Goal: Navigation & Orientation: Find specific page/section

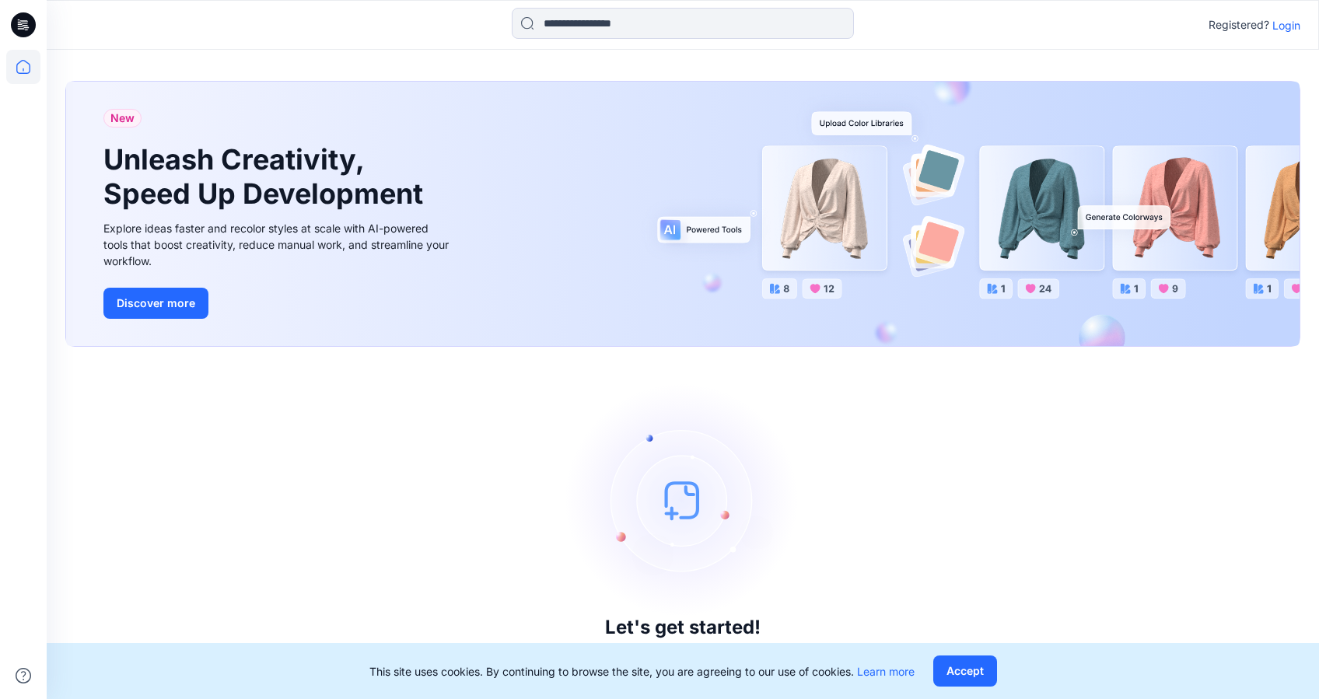
click at [1282, 25] on p "Login" at bounding box center [1286, 25] width 28 height 16
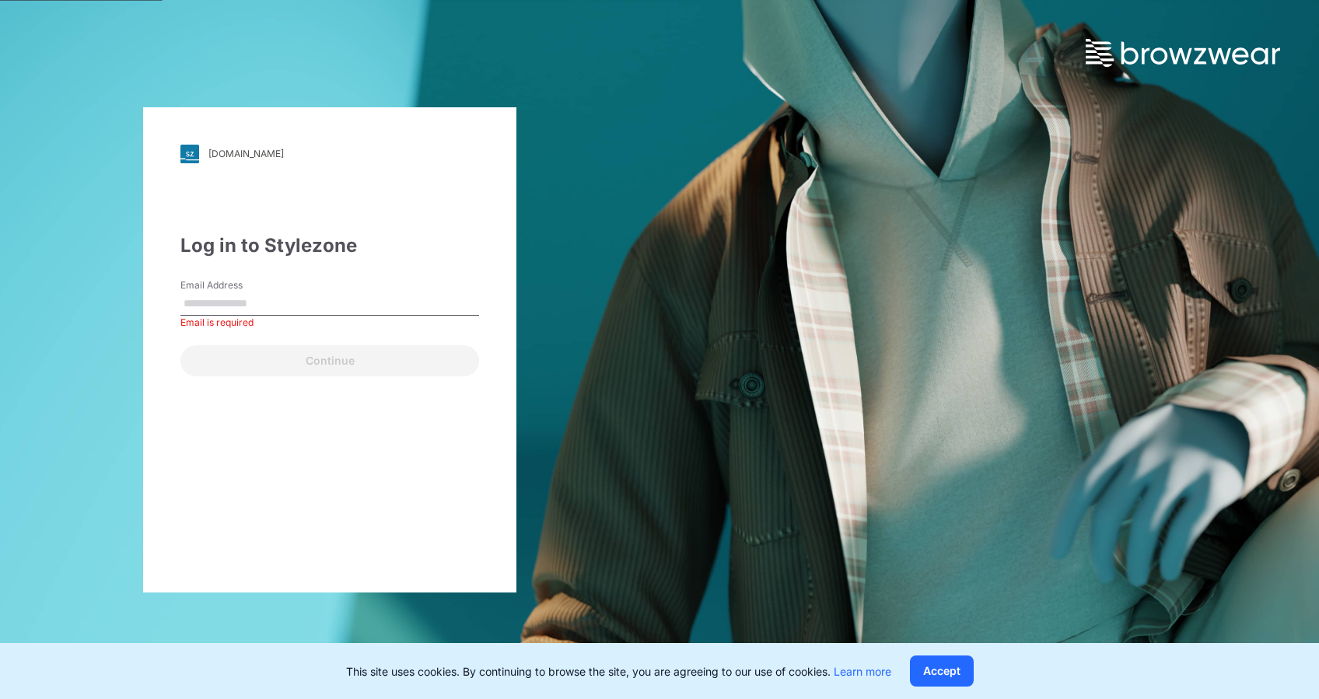
click at [292, 290] on div "Email Address Email is required" at bounding box center [329, 301] width 299 height 47
click at [305, 308] on input "Email Address" at bounding box center [329, 303] width 299 height 23
paste input "**********"
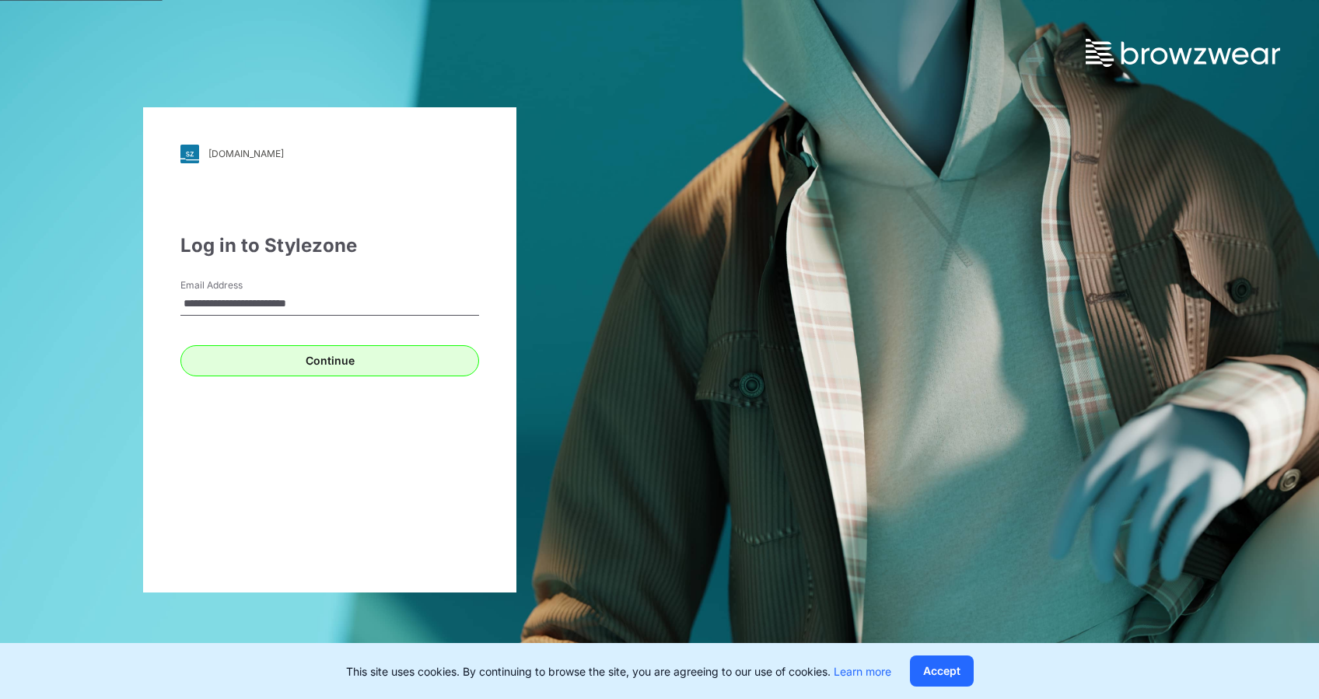
type input "**********"
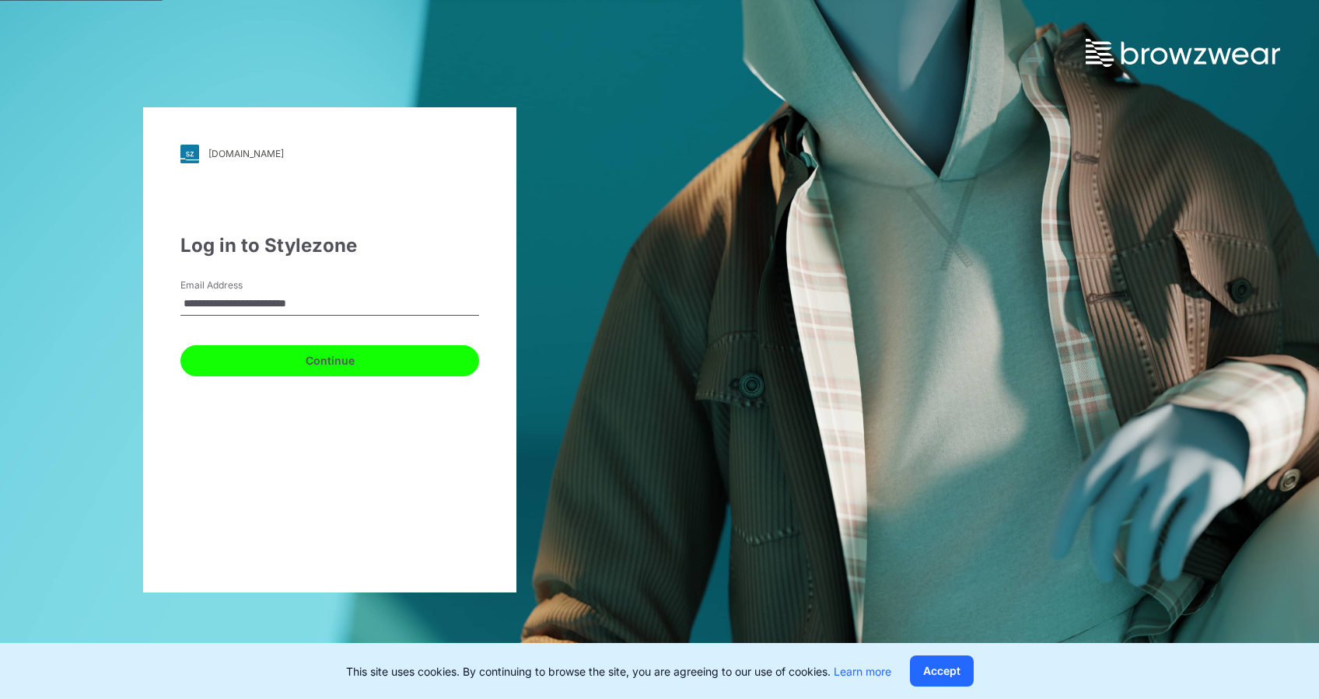
click at [215, 372] on button "Continue" at bounding box center [329, 360] width 299 height 31
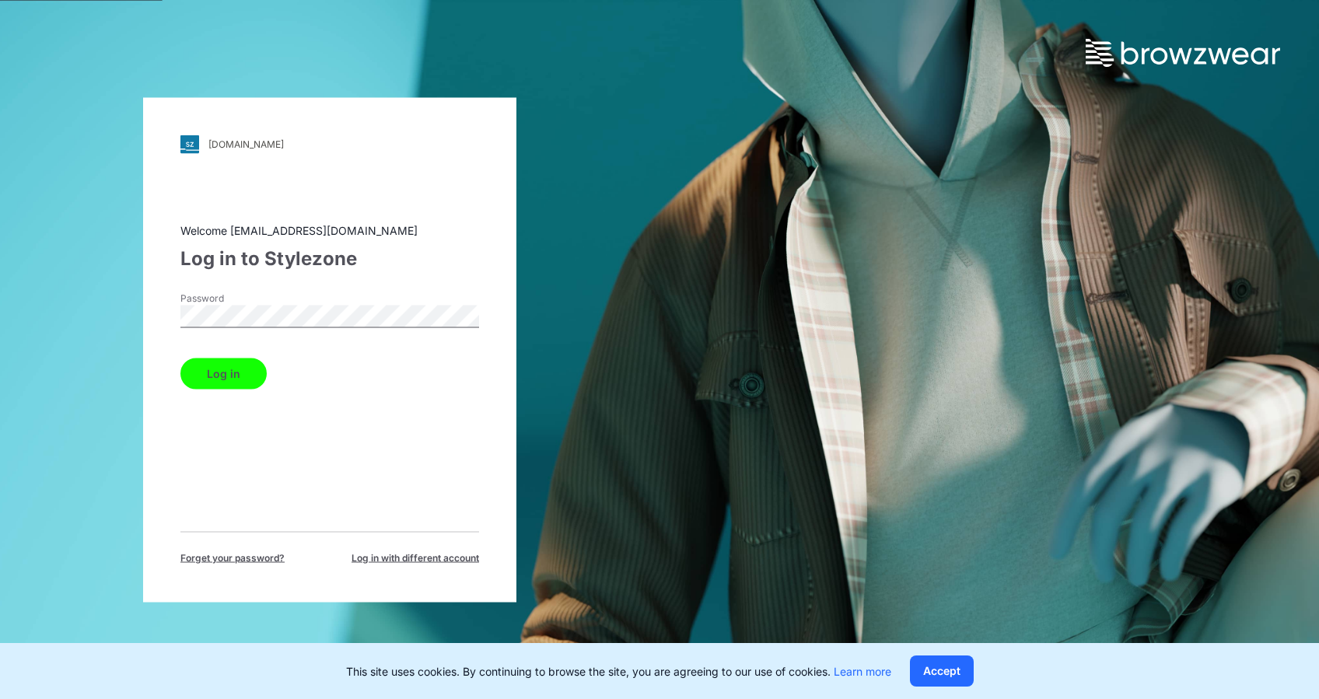
click at [205, 359] on button "Log in" at bounding box center [223, 373] width 86 height 31
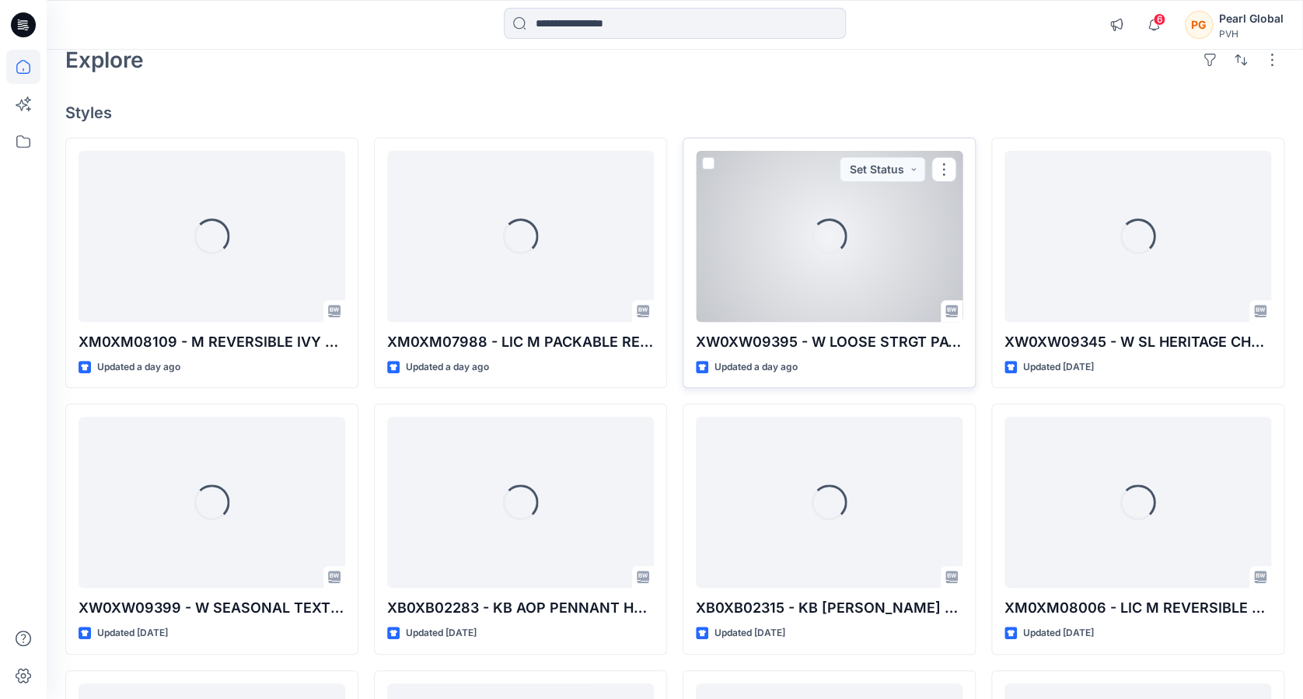
scroll to position [91, 0]
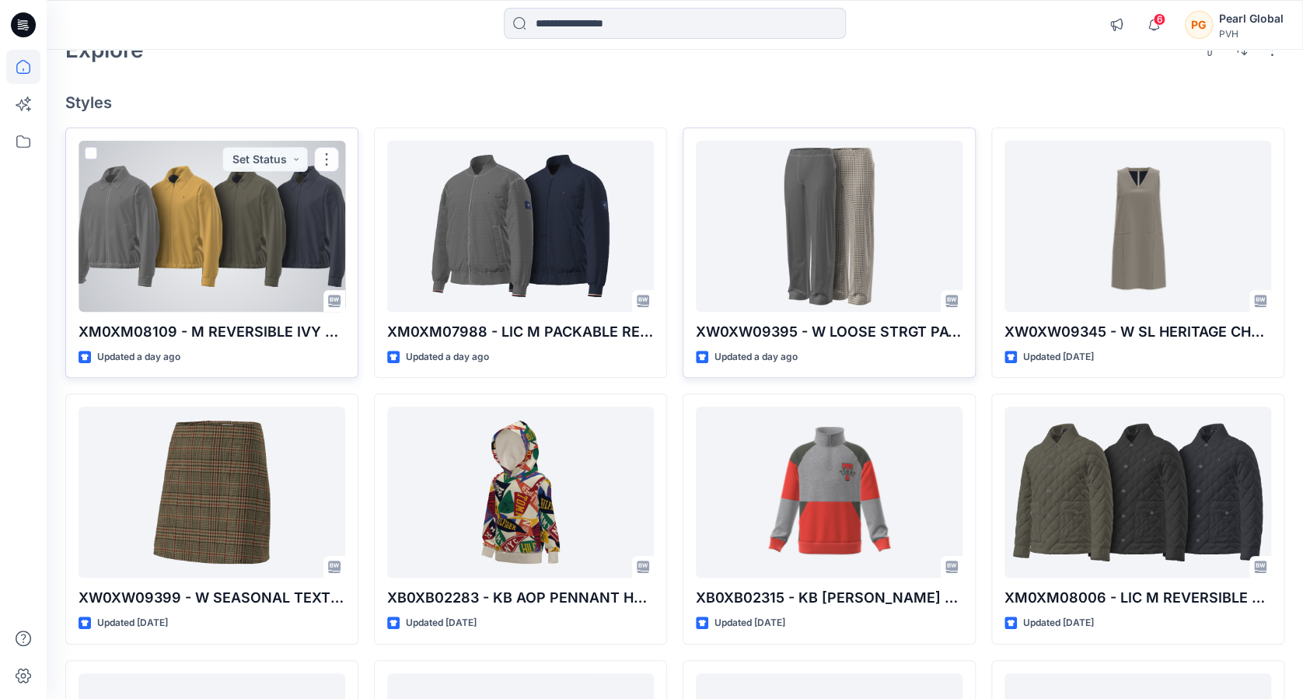
click at [194, 235] on div at bounding box center [212, 226] width 267 height 171
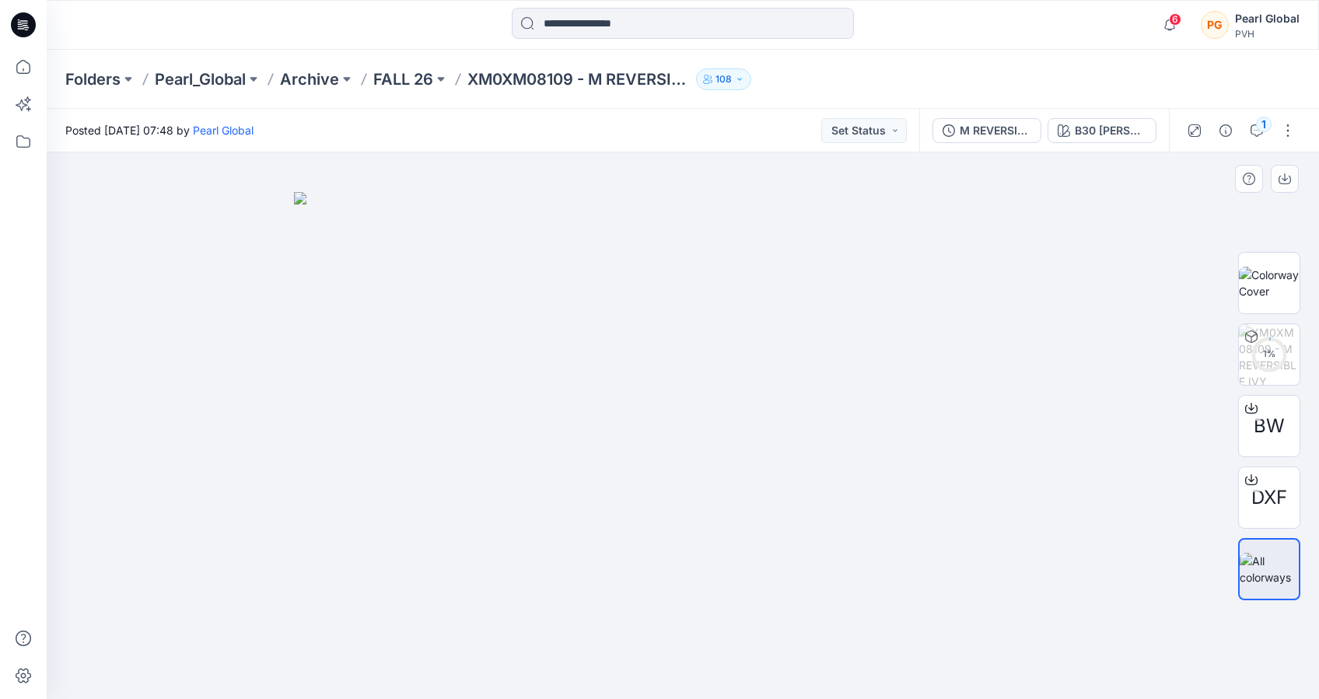
drag, startPoint x: 974, startPoint y: 544, endPoint x: 765, endPoint y: 538, distance: 209.3
click at [765, 538] on img at bounding box center [683, 445] width 778 height 506
drag, startPoint x: 793, startPoint y: 523, endPoint x: 977, endPoint y: 516, distance: 183.7
click at [977, 516] on img at bounding box center [683, 445] width 778 height 506
click at [1278, 281] on img at bounding box center [1269, 283] width 61 height 33
